Goal: Find specific page/section: Find specific page/section

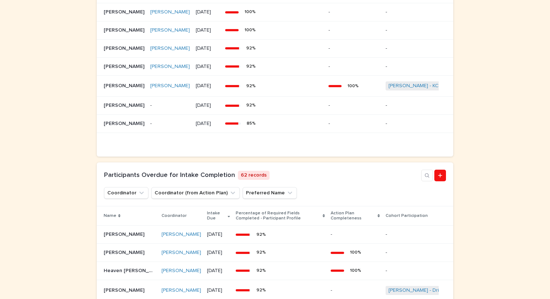
scroll to position [432, 0]
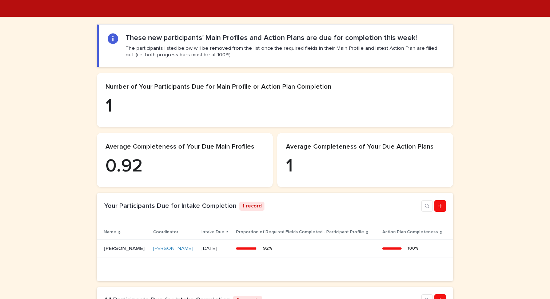
scroll to position [130, 0]
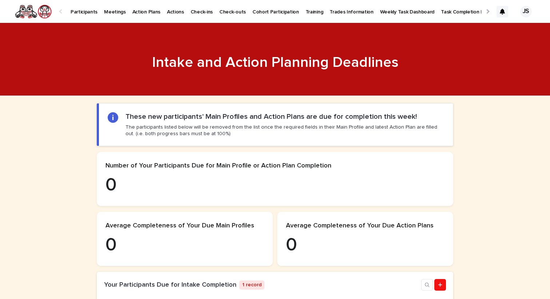
click at [84, 12] on p "Participants" at bounding box center [84, 7] width 27 height 15
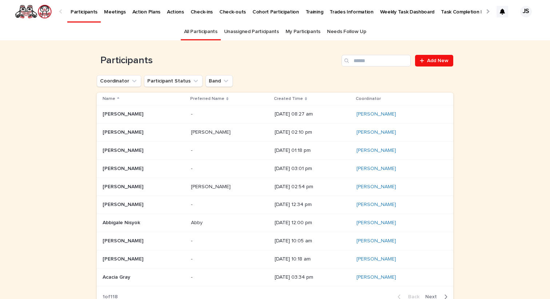
click at [78, 16] on link "Participants" at bounding box center [83, 10] width 33 height 21
click at [81, 13] on p "Participants" at bounding box center [84, 7] width 27 height 15
